Goal: Task Accomplishment & Management: Complete application form

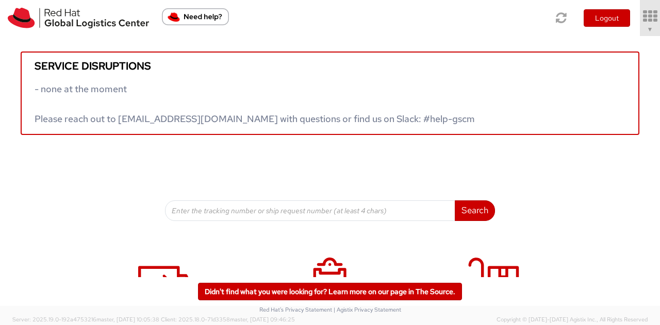
click at [650, 11] on icon at bounding box center [649, 16] width 23 height 14
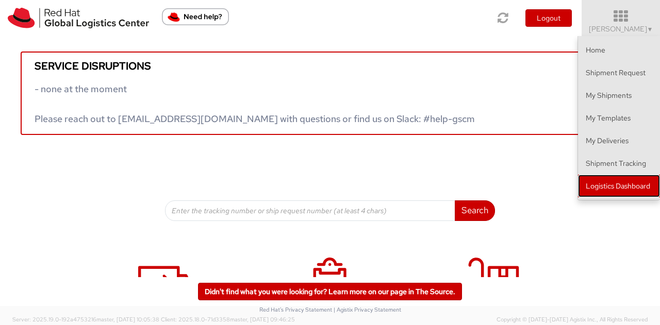
click at [607, 188] on link "Logistics Dashboard" at bounding box center [619, 186] width 82 height 23
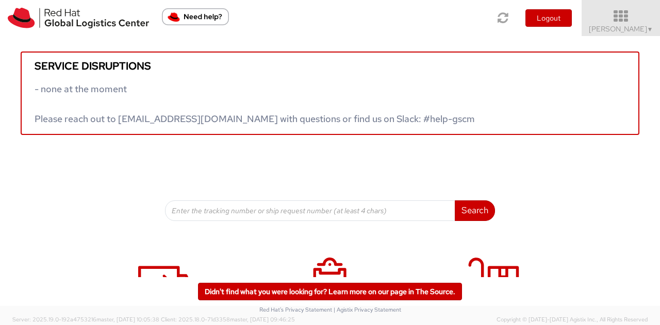
click at [628, 12] on icon at bounding box center [621, 16] width 90 height 14
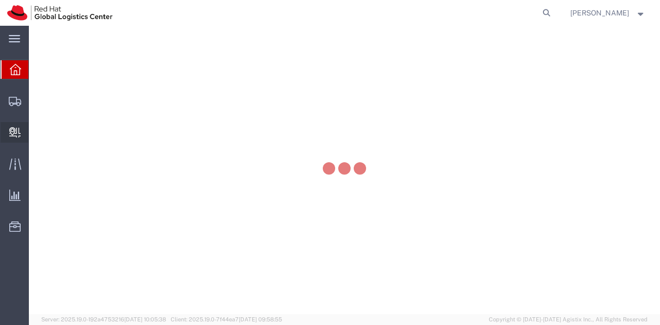
click at [14, 128] on icon at bounding box center [14, 132] width 11 height 10
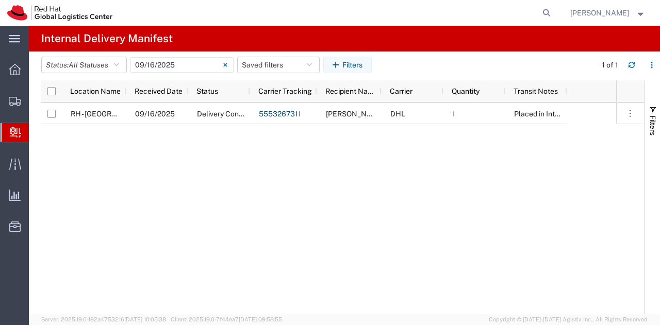
click at [0, 0] on span "Create Delivery" at bounding box center [0, 0] width 0 height 0
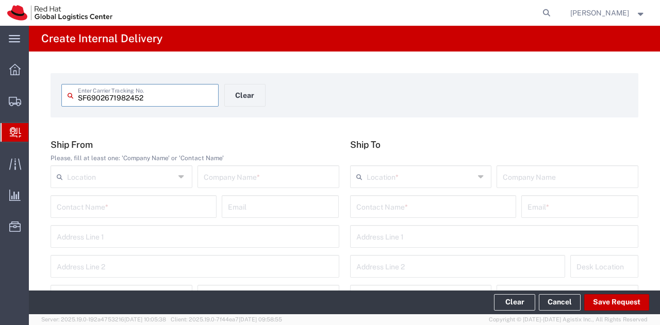
type input "SF6902671982452"
click at [261, 178] on input "text" at bounding box center [268, 176] width 129 height 18
type input "SF"
click at [402, 207] on input "text" at bounding box center [433, 206] width 154 height 18
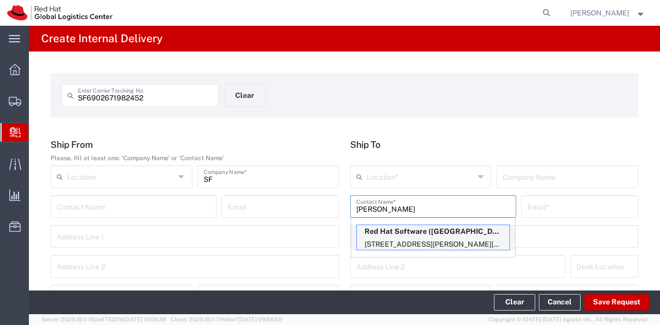
type input "xinyue liu"
click at [399, 238] on p "8F, Tower A, Beijing PVG Fang Cao Di, No. 9 Dong Qiao Road, 8E343, CHAOYANG, 10…" at bounding box center [433, 244] width 153 height 13
type input "RH - Beijing - Parkview Green"
type input "Red Hat Software (Beijing) Co. Limited"
type input "Xinyue Liu"
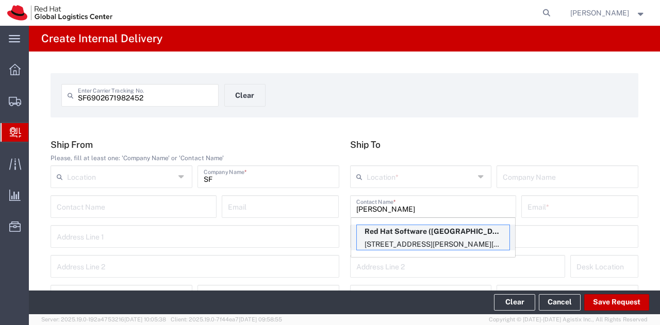
type input "xinyliu@redhat.com"
type input "8F, Tower A, Beijing PVG Fang Cao Di"
type input "No. 9 Dong Qiao Road"
type input "8E343"
type input "China"
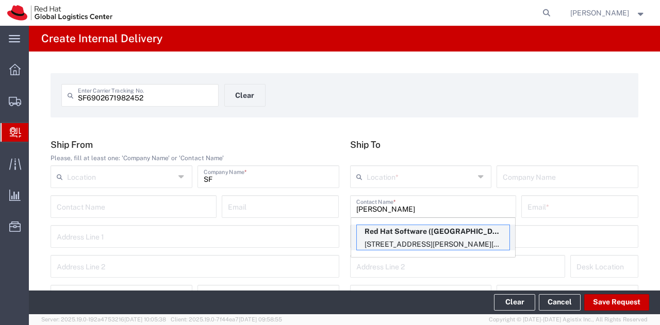
type input "CHAOYANG"
type input "100020"
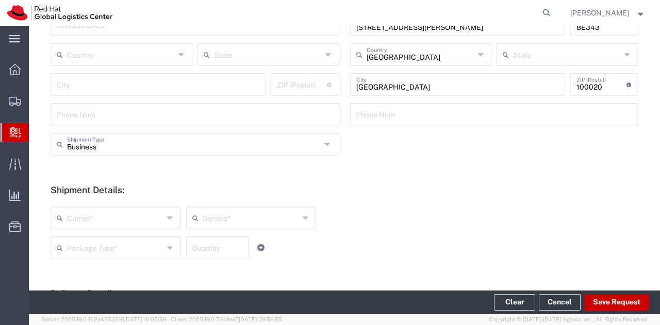
scroll to position [258, 0]
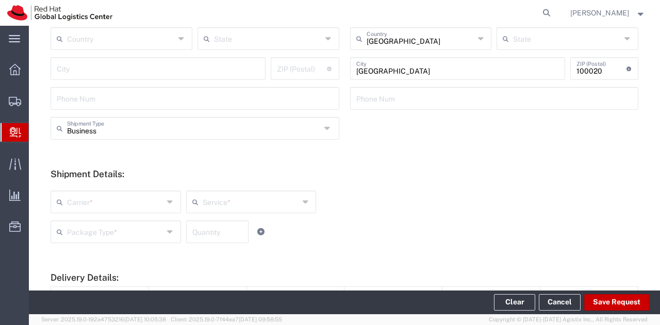
click at [139, 201] on input "text" at bounding box center [115, 201] width 96 height 18
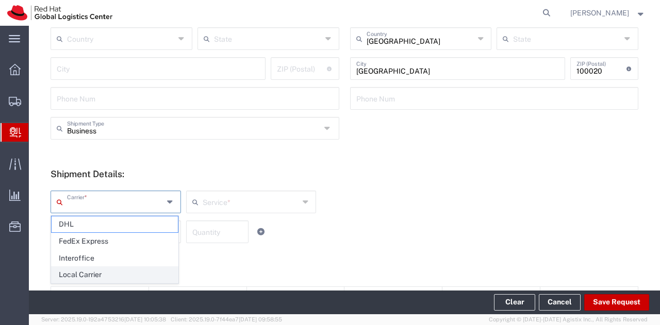
click at [104, 272] on span "Local Carrier" at bounding box center [115, 275] width 126 height 16
type input "Local Carrier"
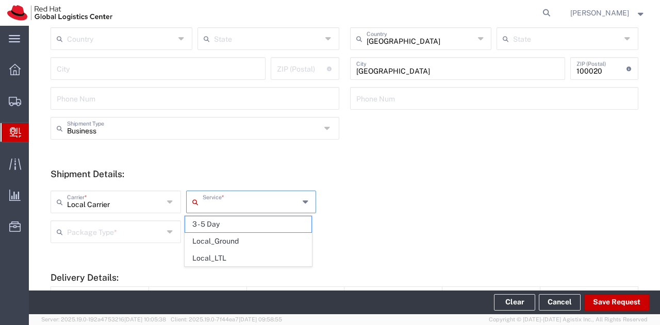
click at [224, 206] on input "text" at bounding box center [251, 201] width 96 height 18
click at [222, 225] on span "3 - 5 Day" at bounding box center [248, 225] width 126 height 16
type input "3 - 5 Day"
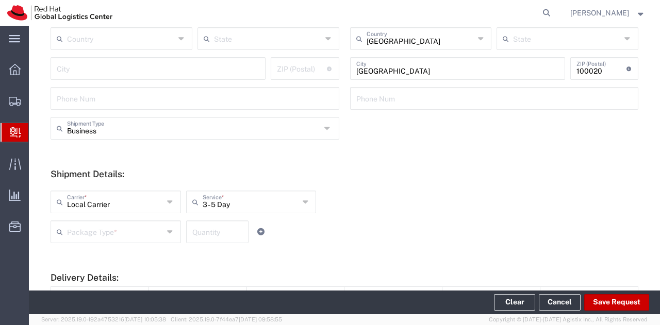
click at [141, 234] on input "text" at bounding box center [115, 231] width 96 height 18
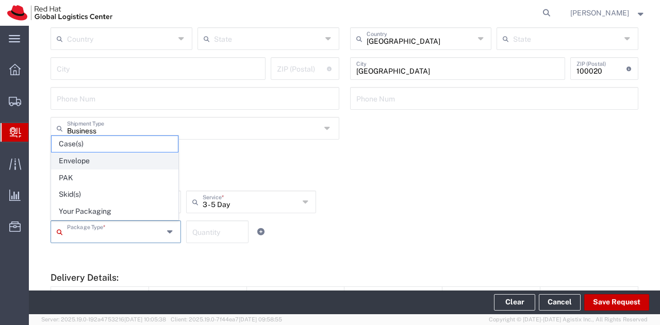
click at [121, 162] on span "Envelope" at bounding box center [115, 161] width 126 height 16
type input "Envelope"
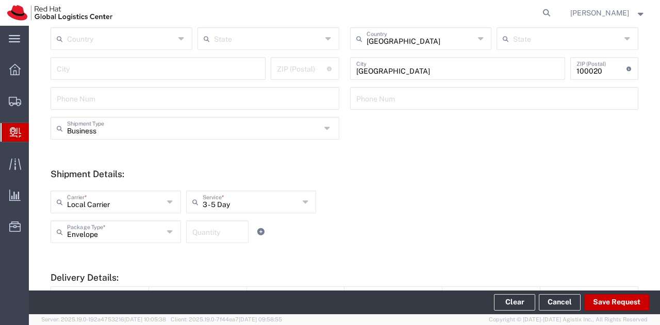
click at [212, 227] on input "number" at bounding box center [217, 231] width 50 height 18
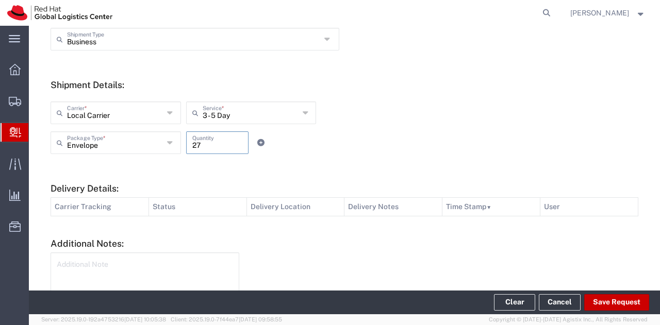
scroll to position [412, 0]
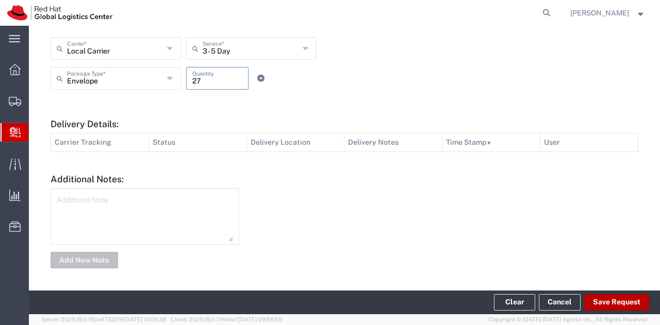
type input "27"
click at [613, 299] on button "Save Request" at bounding box center [616, 302] width 65 height 17
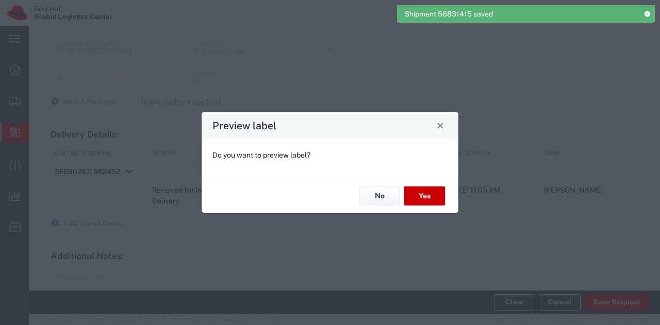
type input "3 - 5 Day"
type input "Envelope"
click at [379, 194] on button "No" at bounding box center [379, 196] width 41 height 19
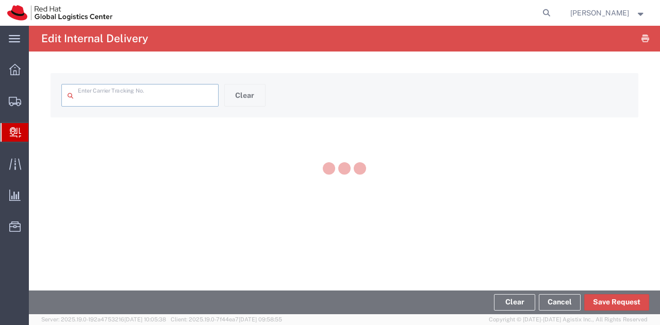
type input "SF6902671982452"
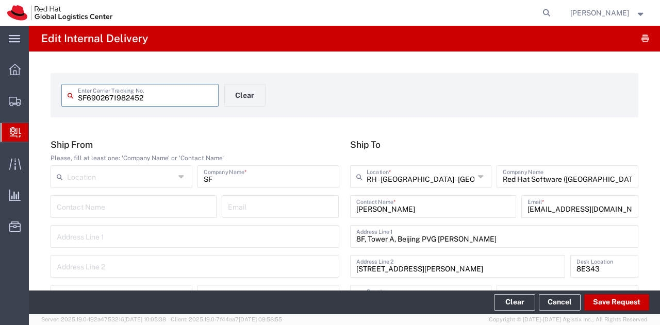
type input "Envelope"
type input "3 - 5 Day"
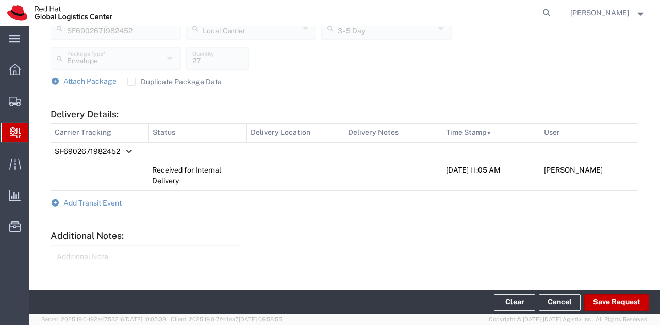
scroll to position [464, 0]
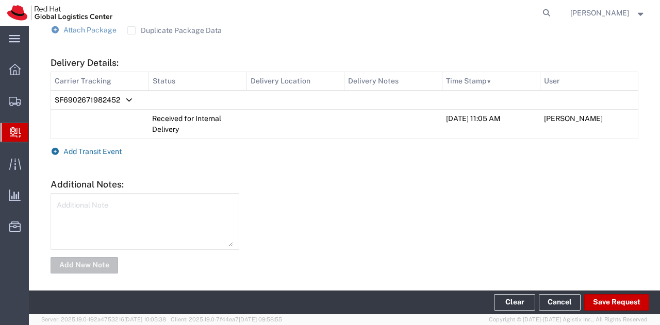
click at [53, 154] on icon at bounding box center [55, 151] width 9 height 7
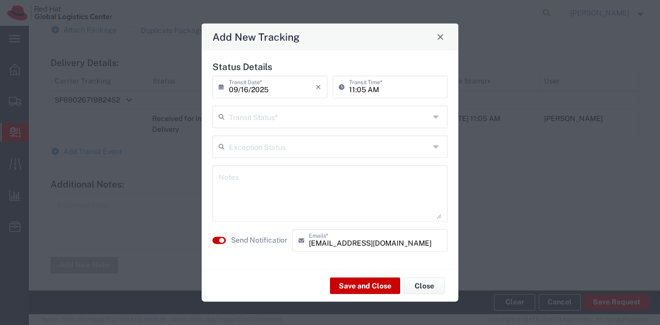
click at [265, 117] on input "text" at bounding box center [329, 116] width 201 height 18
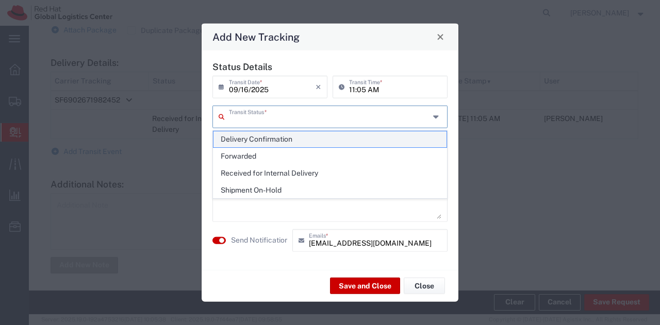
click at [258, 137] on span "Delivery Confirmation" at bounding box center [330, 140] width 234 height 16
type input "Delivery Confirmation"
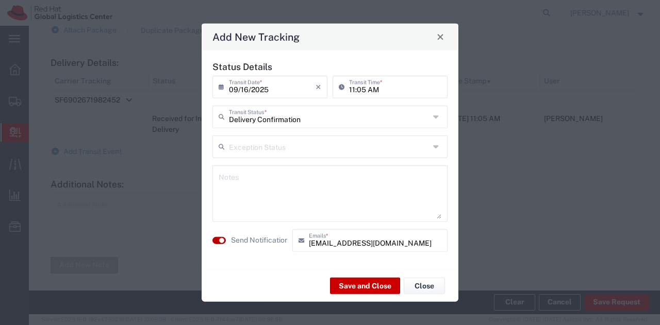
click at [217, 241] on button "button" at bounding box center [218, 240] width 13 height 7
click at [369, 286] on button "Save and Close" at bounding box center [365, 286] width 70 height 17
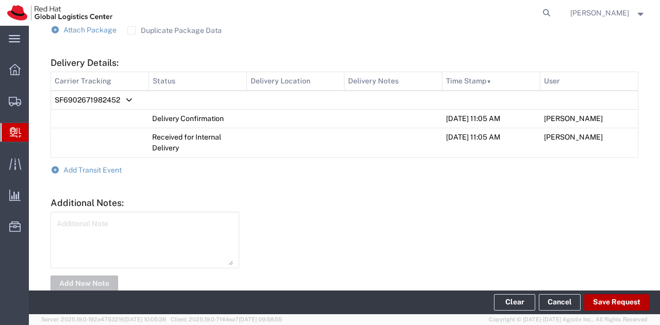
click at [603, 299] on button "Save Request" at bounding box center [616, 302] width 65 height 17
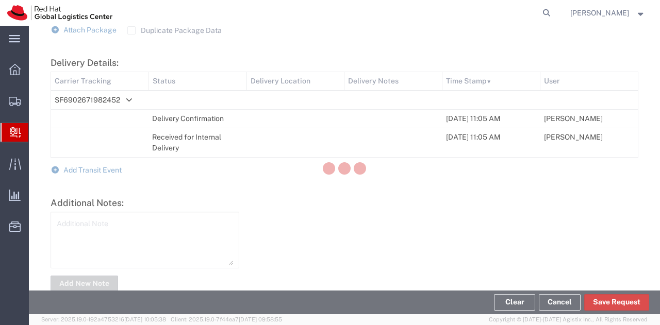
scroll to position [483, 0]
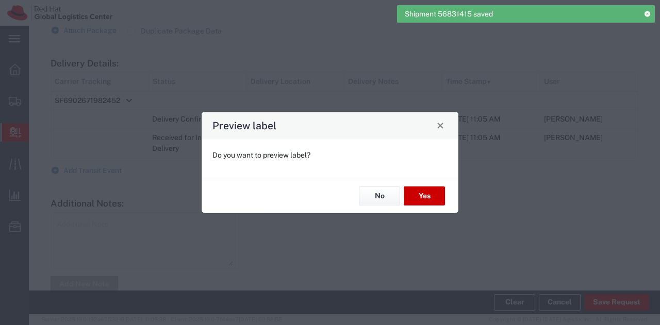
type input "Envelope"
type input "3 - 5 Day"
click at [374, 193] on button "No" at bounding box center [379, 196] width 41 height 19
